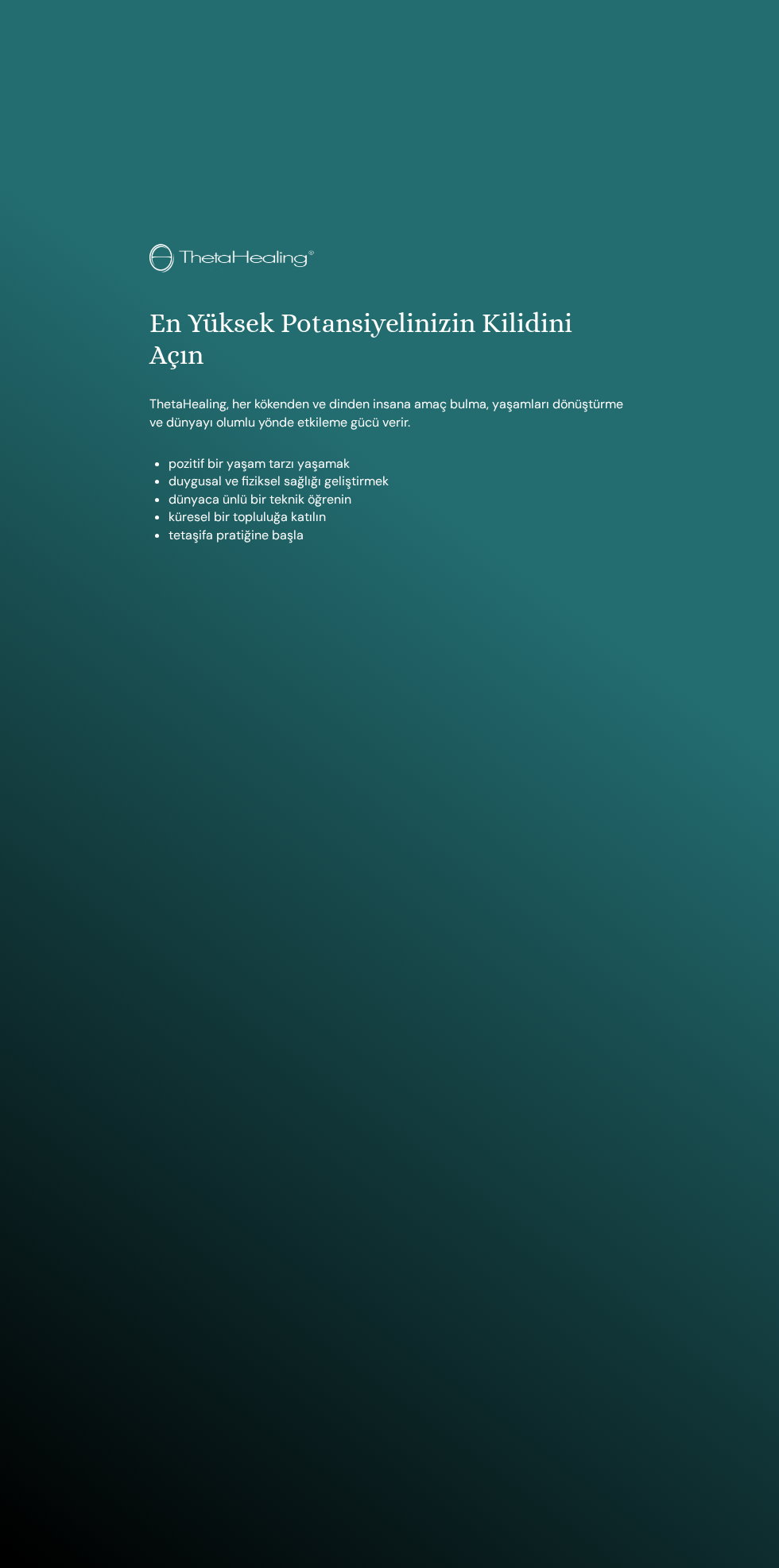
scroll to position [1346, 0]
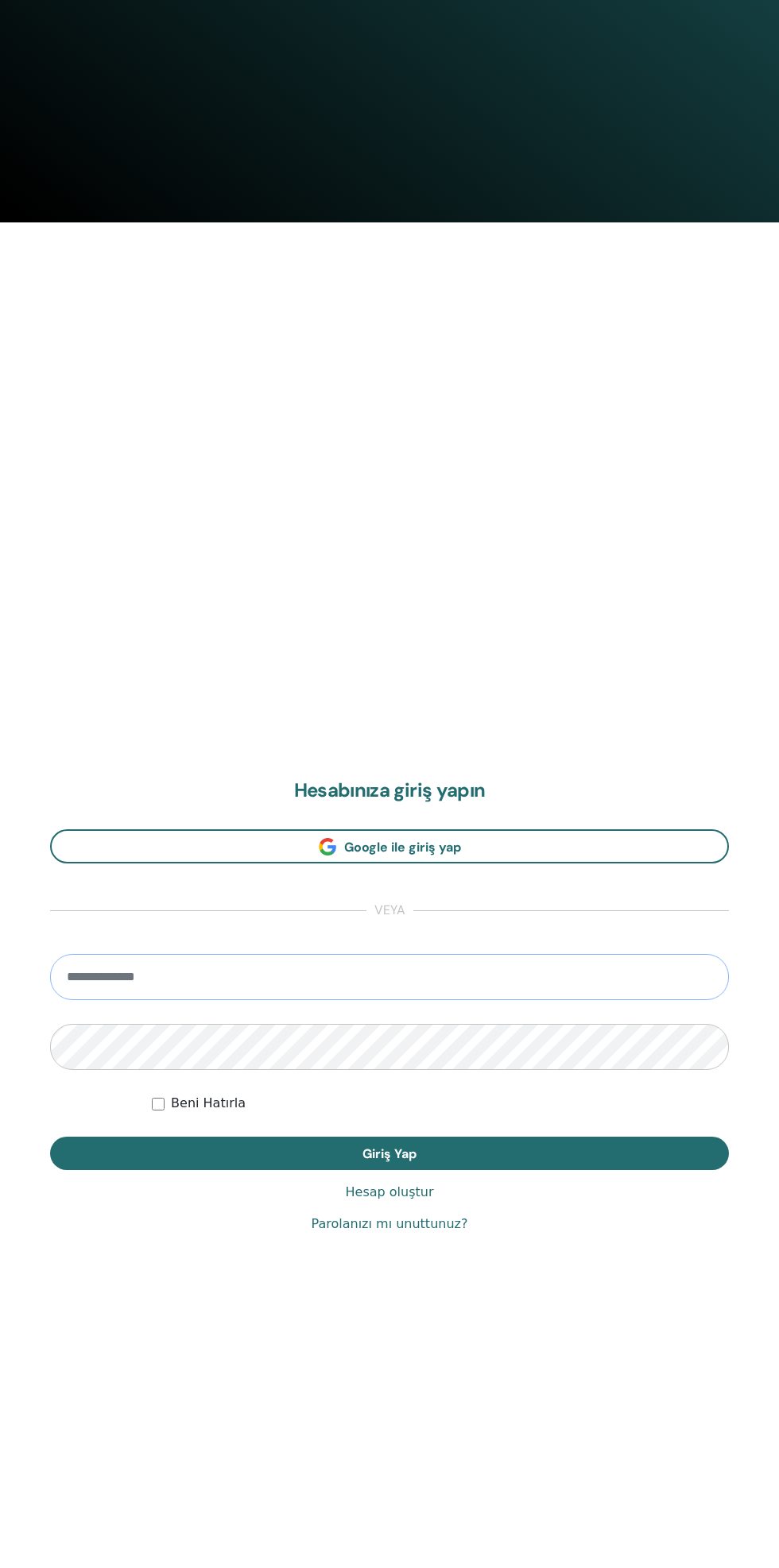
click at [467, 985] on input "email" at bounding box center [389, 977] width 679 height 46
type input "**********"
click at [50, 1137] on button "Giriş Yap" at bounding box center [389, 1153] width 679 height 33
click at [527, 1167] on button "Giriş Yap" at bounding box center [389, 1153] width 679 height 33
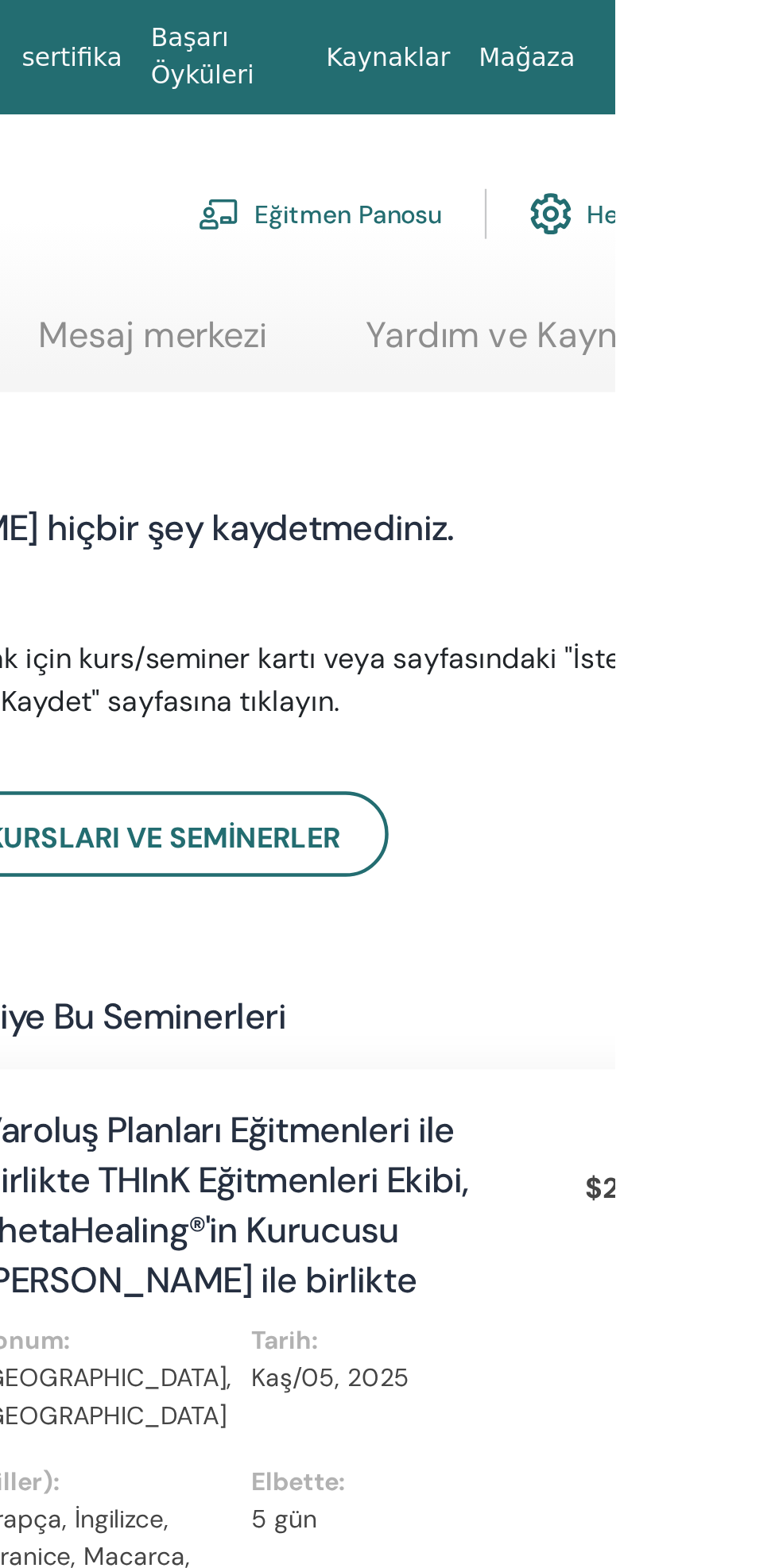
click at [659, 101] on font "Eğitmen Panosu" at bounding box center [660, 96] width 84 height 14
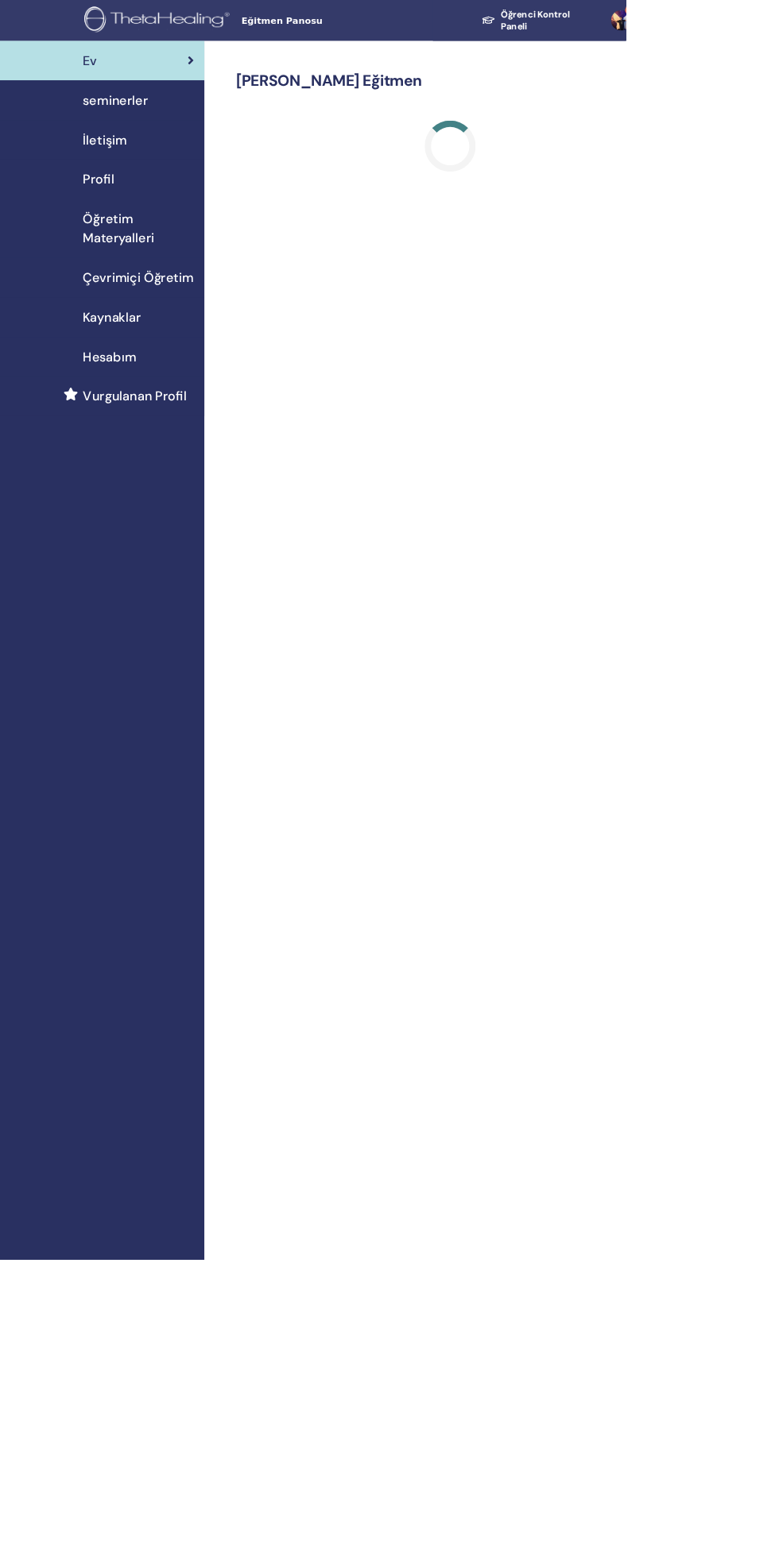
click at [163, 148] on link "seminerler" at bounding box center [127, 124] width 255 height 49
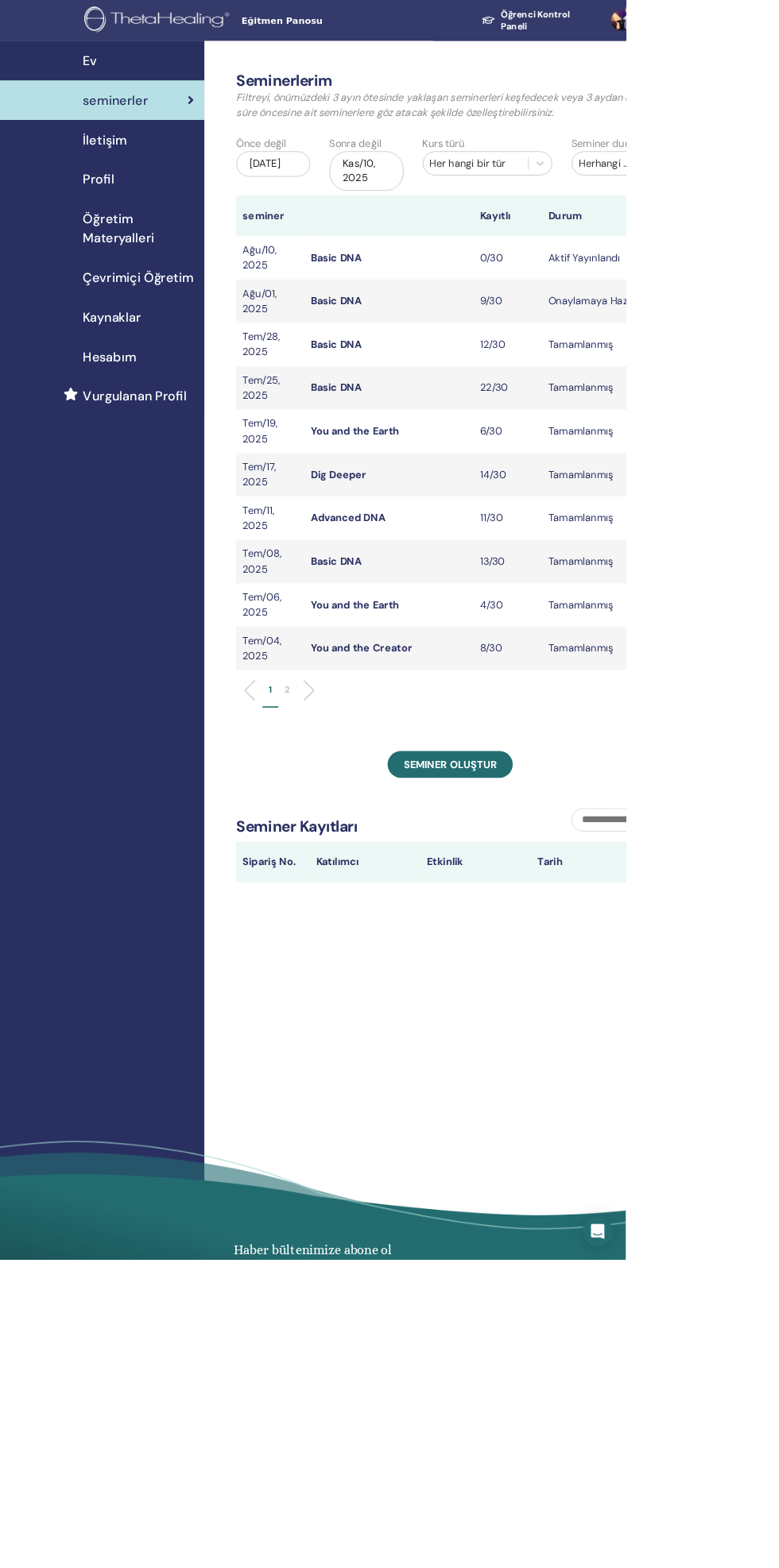
scroll to position [2, 0]
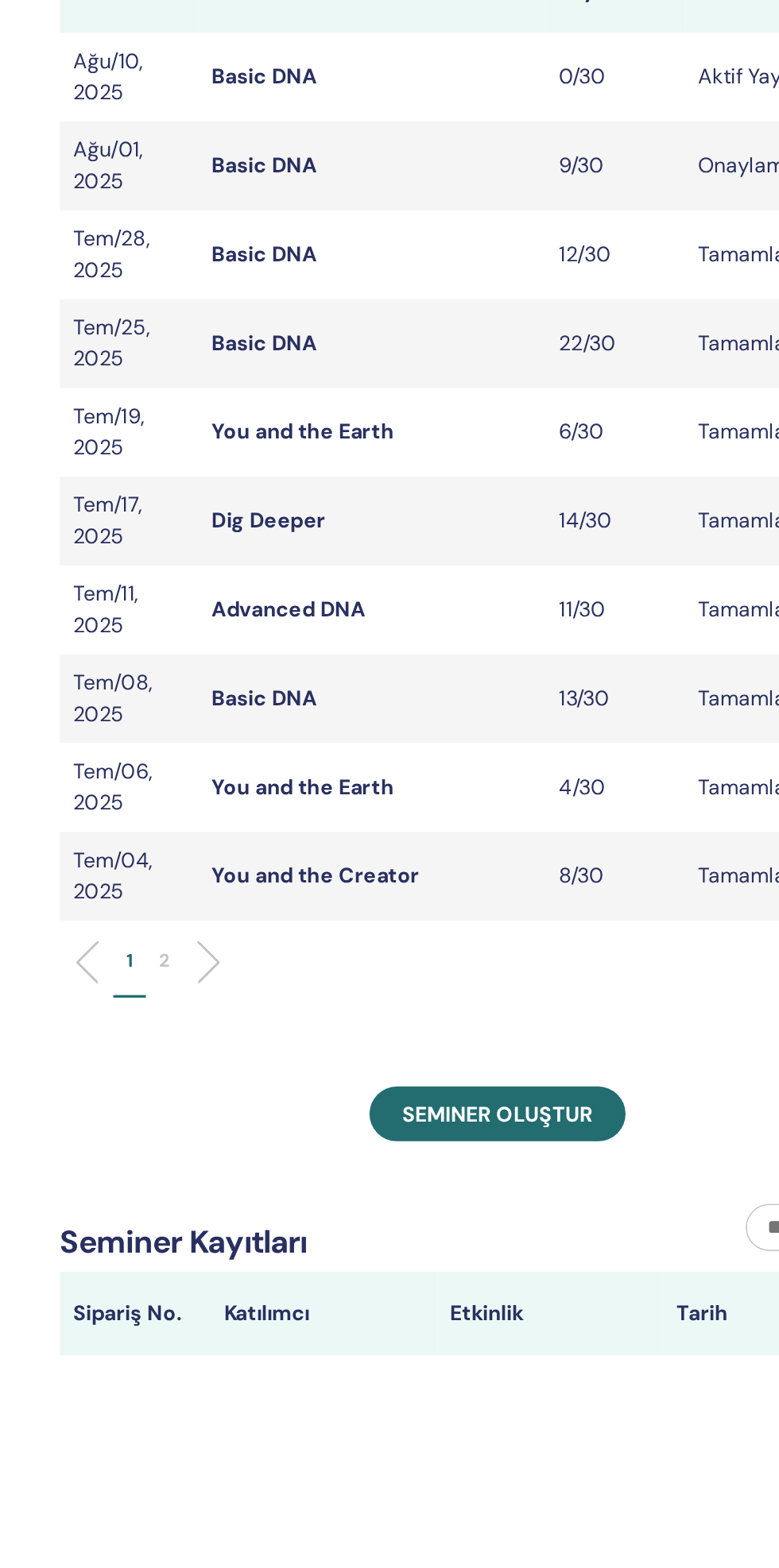
click at [443, 320] on link "Basic DNA" at bounding box center [418, 319] width 63 height 17
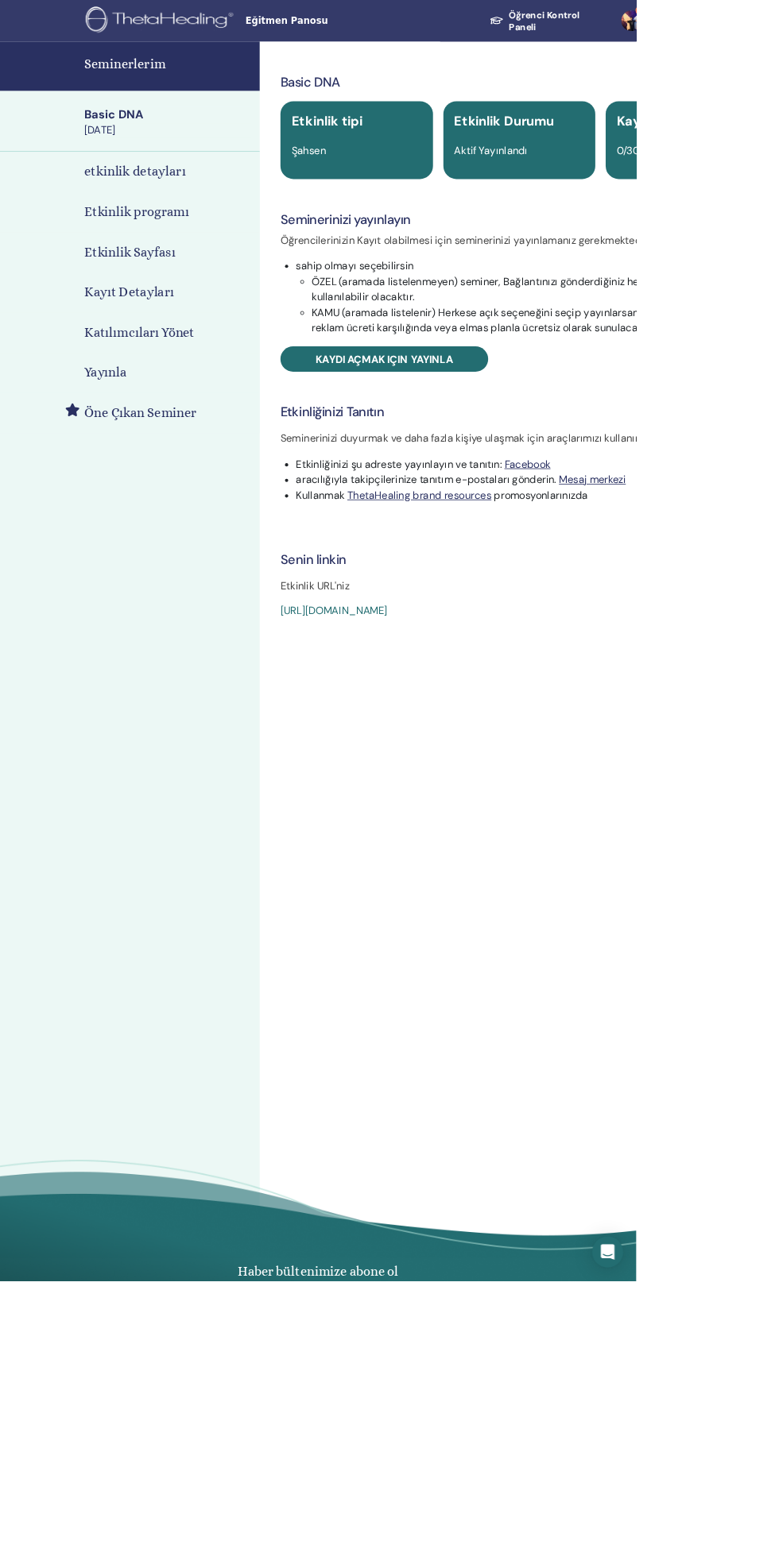
click at [475, 751] on link "[URL][DOMAIN_NAME]" at bounding box center [409, 748] width 131 height 17
click at [475, 748] on link "[URL][DOMAIN_NAME]" at bounding box center [409, 748] width 131 height 17
